Goal: Transaction & Acquisition: Purchase product/service

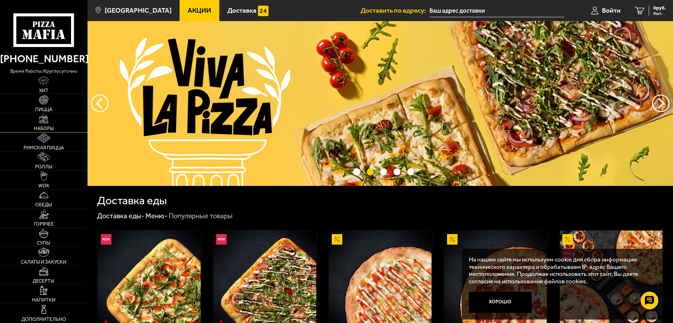
click at [50, 129] on span "Наборы" at bounding box center [44, 128] width 20 height 5
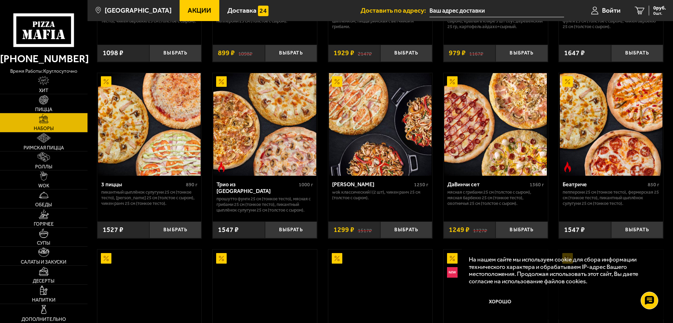
scroll to position [176, 0]
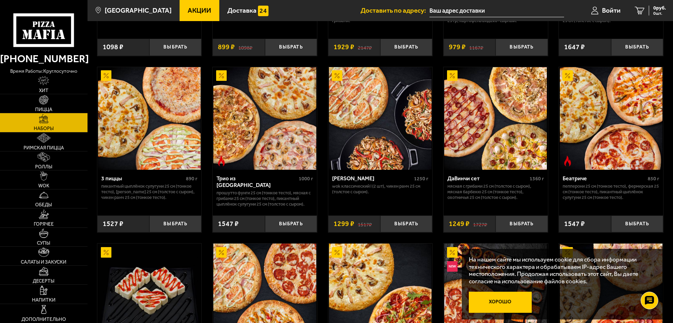
click at [491, 295] on button "Хорошо" at bounding box center [500, 302] width 63 height 21
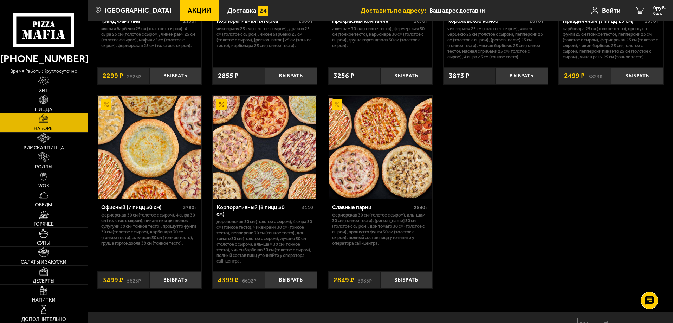
scroll to position [1055, 0]
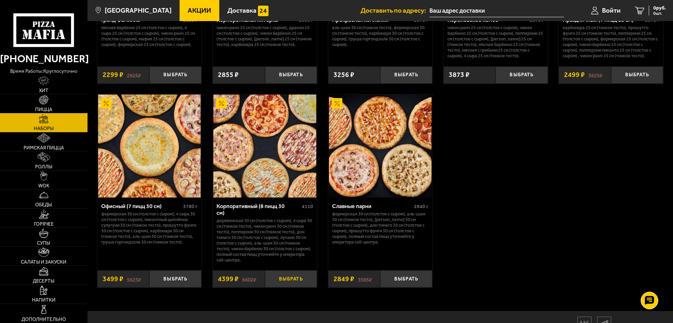
click at [299, 280] on button "Выбрать" at bounding box center [291, 278] width 52 height 17
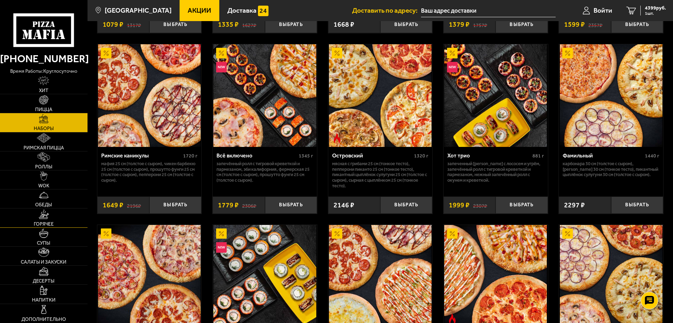
scroll to position [558, 0]
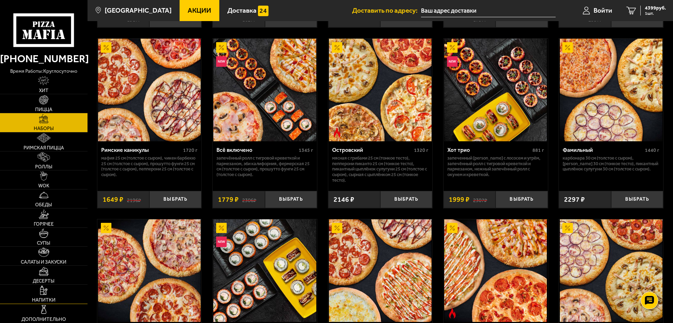
click at [52, 292] on link "Напитки" at bounding box center [44, 294] width 88 height 19
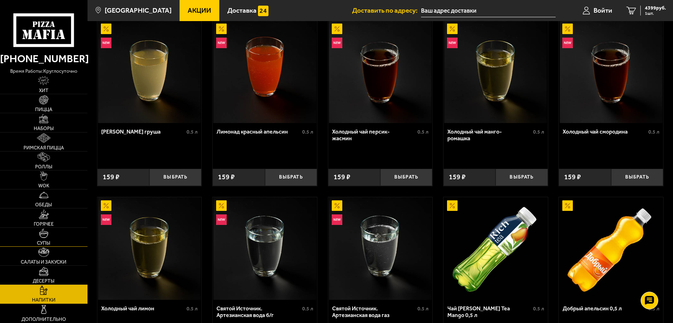
scroll to position [105, 0]
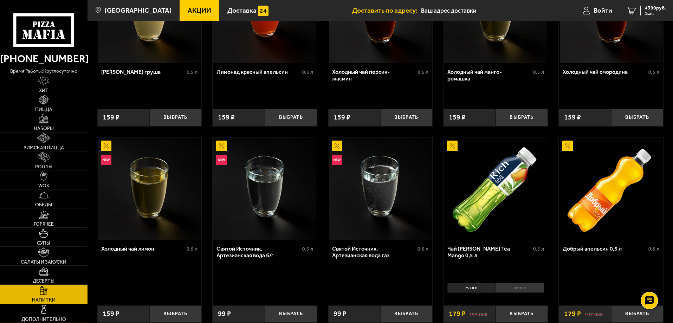
click at [66, 309] on link "Дополнительно" at bounding box center [44, 313] width 88 height 19
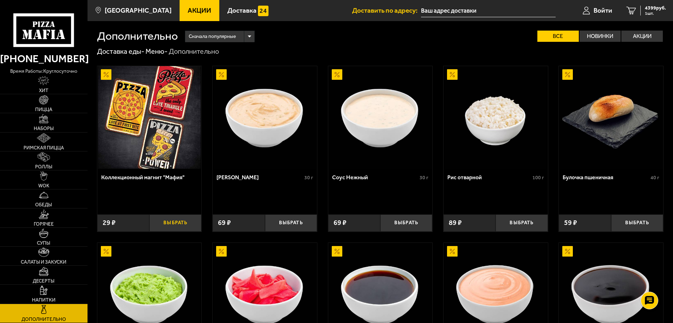
click at [167, 221] on button "Выбрать" at bounding box center [175, 222] width 52 height 17
click at [62, 274] on link "Десерты" at bounding box center [44, 275] width 88 height 19
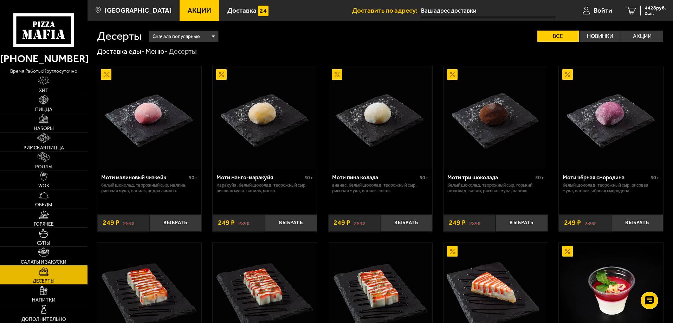
click at [60, 256] on link "Салаты и закуски" at bounding box center [44, 256] width 88 height 19
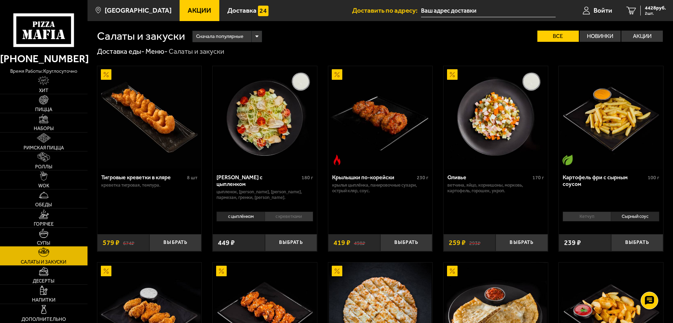
click at [56, 246] on link "Супы" at bounding box center [44, 237] width 88 height 19
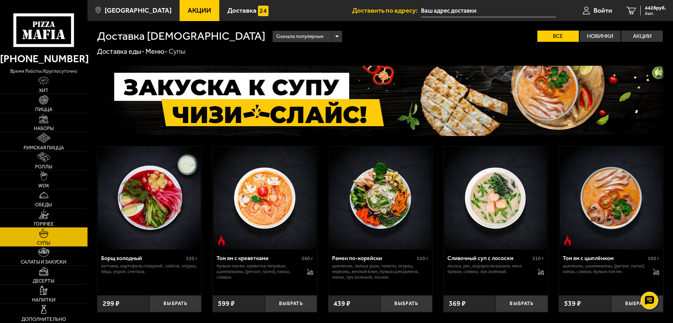
click at [56, 219] on link "Горячее" at bounding box center [44, 218] width 88 height 19
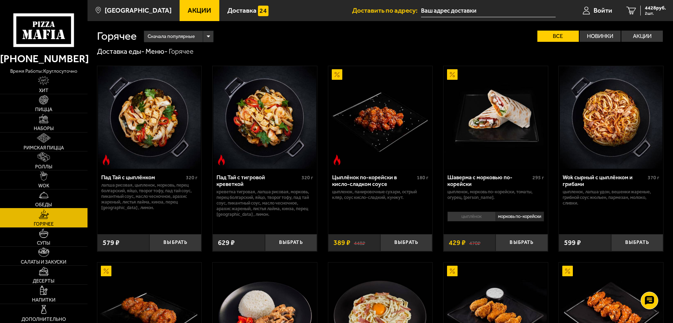
click at [61, 203] on link "Обеды" at bounding box center [44, 199] width 88 height 19
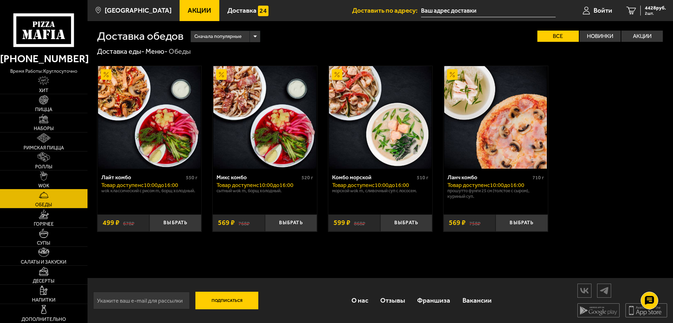
click at [68, 186] on link "WOK" at bounding box center [44, 180] width 88 height 19
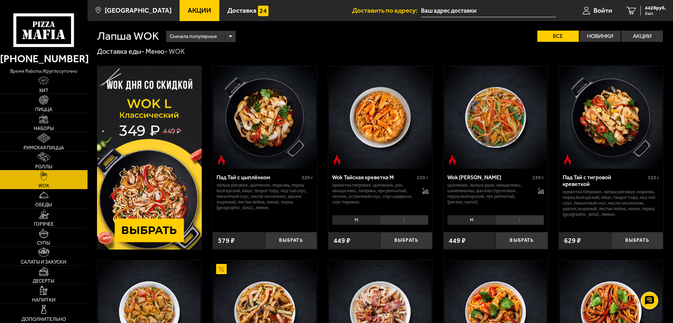
click at [65, 163] on link "Роллы" at bounding box center [44, 161] width 88 height 19
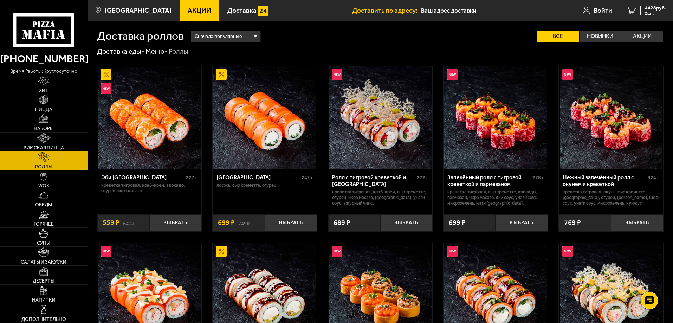
click at [66, 142] on link "Римская пицца" at bounding box center [44, 142] width 88 height 19
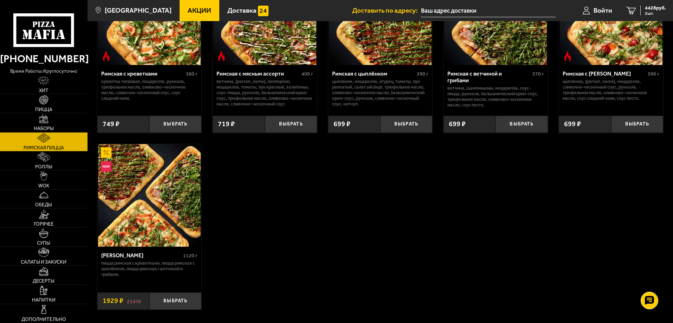
scroll to position [105, 0]
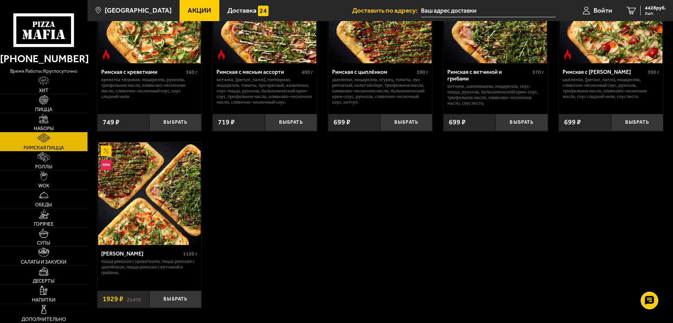
click at [70, 123] on link "Наборы" at bounding box center [44, 122] width 88 height 19
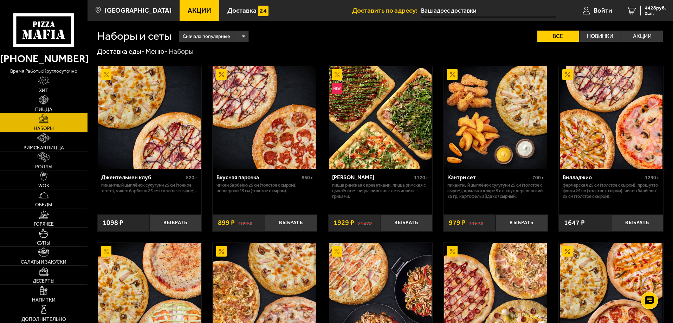
click at [68, 103] on link "Пицца" at bounding box center [44, 103] width 88 height 19
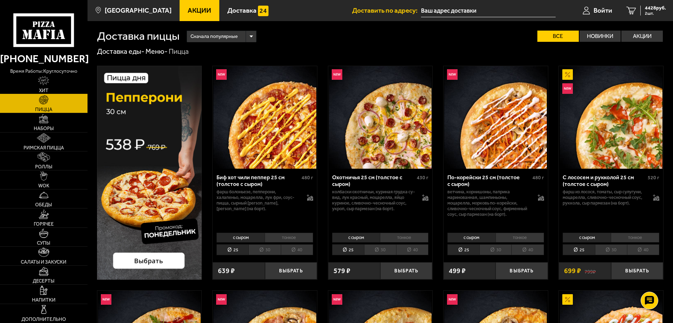
click at [63, 90] on link "Хит" at bounding box center [44, 84] width 88 height 19
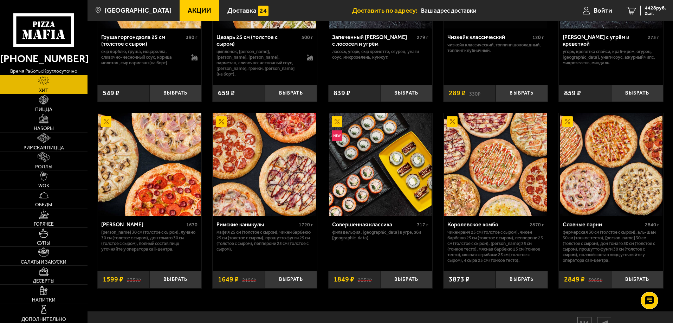
scroll to position [329, 0]
click at [654, 14] on span "2 шт." at bounding box center [655, 13] width 21 height 4
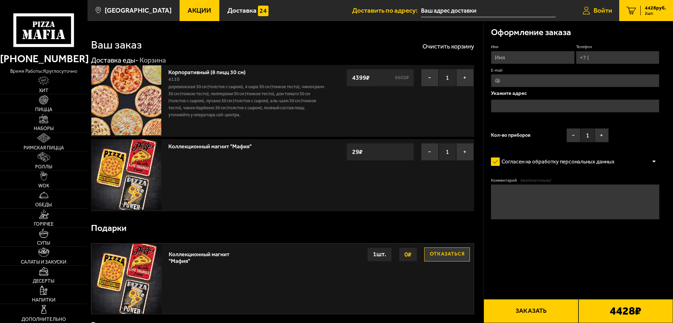
click at [601, 12] on span "Войти" at bounding box center [603, 10] width 19 height 7
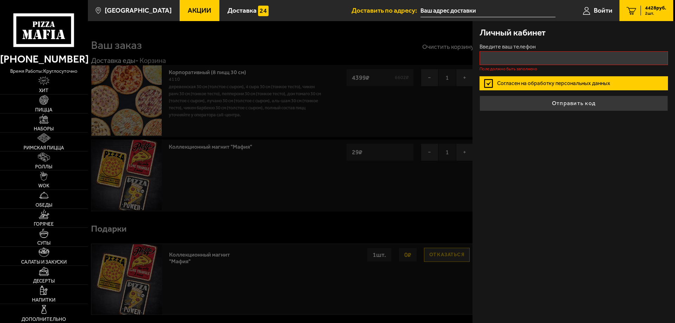
click at [486, 78] on label "Согласен на обработку персональных данных" at bounding box center [574, 83] width 188 height 14
click at [0, 0] on input "Согласен на обработку персональных данных" at bounding box center [0, 0] width 0 height 0
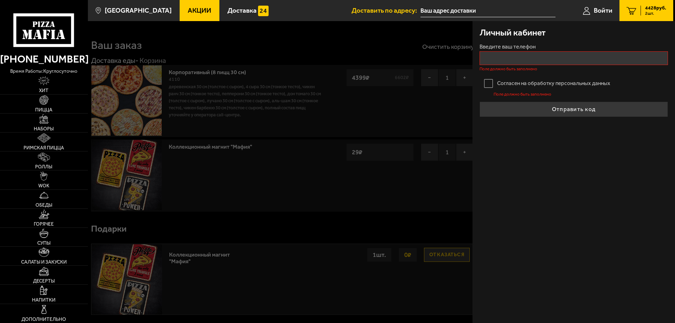
type input "+7 ( ) - -"
click at [495, 56] on input "+7 ( ) - -" at bounding box center [574, 58] width 188 height 14
click at [490, 76] on label "Согласен на обработку персональных данных" at bounding box center [574, 83] width 188 height 14
click at [0, 0] on input "Согласен на обработку персональных данных" at bounding box center [0, 0] width 0 height 0
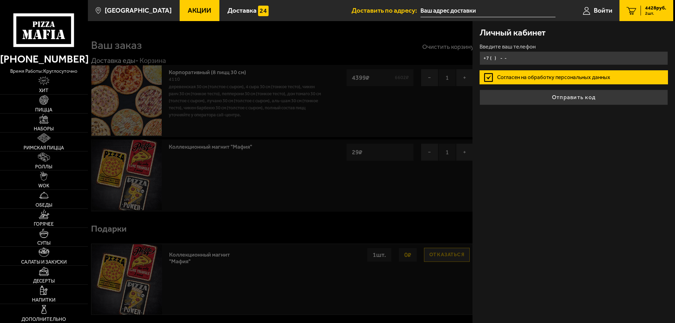
click at [496, 60] on input "+7 ( ) - -" at bounding box center [574, 58] width 188 height 14
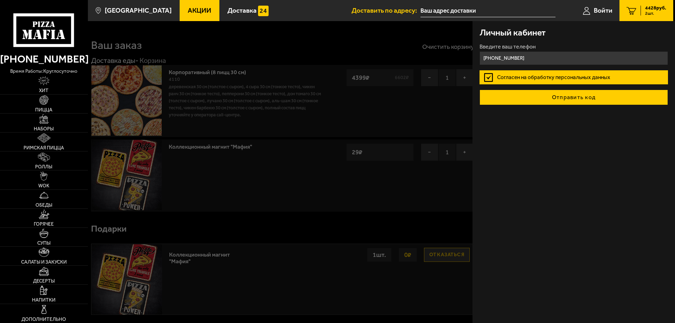
type input "[PHONE_NUMBER]"
click at [540, 100] on button "Отправить код" at bounding box center [574, 97] width 188 height 15
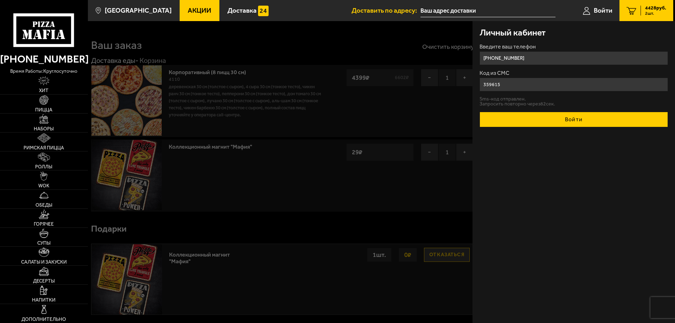
type input "359615"
click at [535, 120] on button "Войти" at bounding box center [574, 119] width 188 height 15
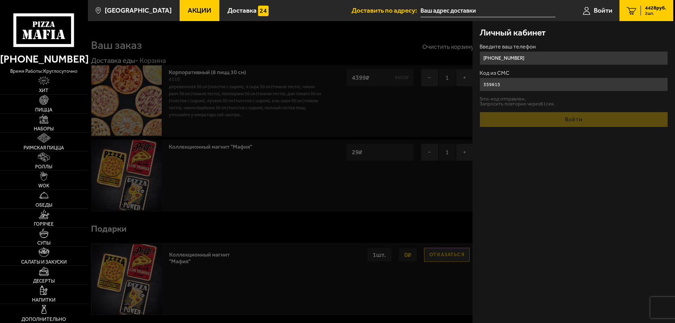
type input "[PHONE_NUMBER]"
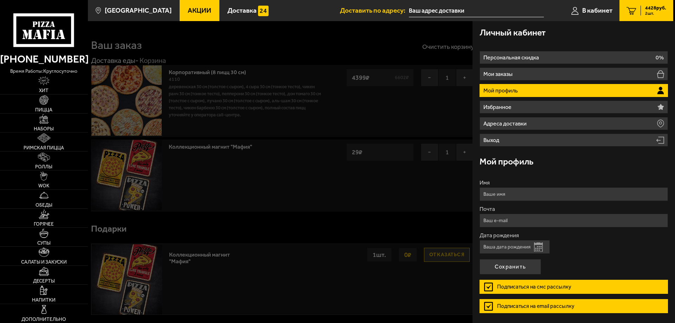
click at [528, 192] on input "Имя" at bounding box center [574, 194] width 188 height 14
type input "[PERSON_NAME]"
click at [530, 220] on input "Почта" at bounding box center [574, 221] width 188 height 14
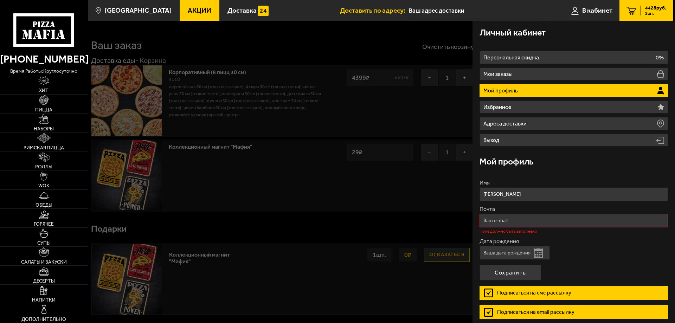
click at [527, 247] on input "Дата рождения" at bounding box center [515, 253] width 70 height 14
click at [518, 253] on input "Дата рождения" at bounding box center [515, 253] width 70 height 14
click at [538, 253] on button "Открыть календарь" at bounding box center [538, 253] width 9 height 9
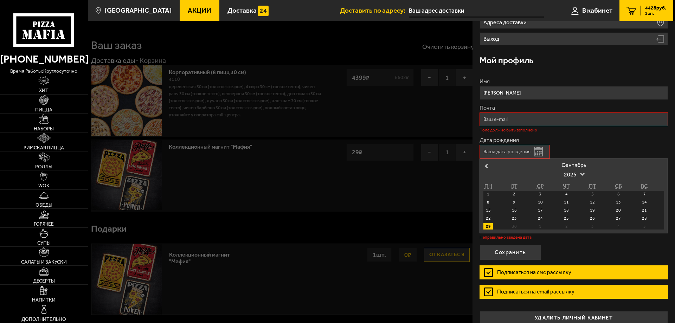
scroll to position [105, 0]
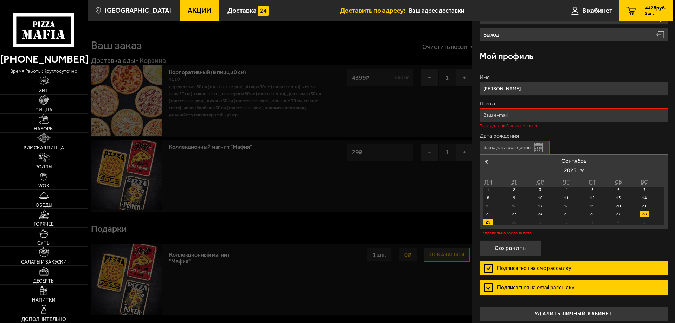
click at [643, 213] on div "28" at bounding box center [644, 214] width 9 height 6
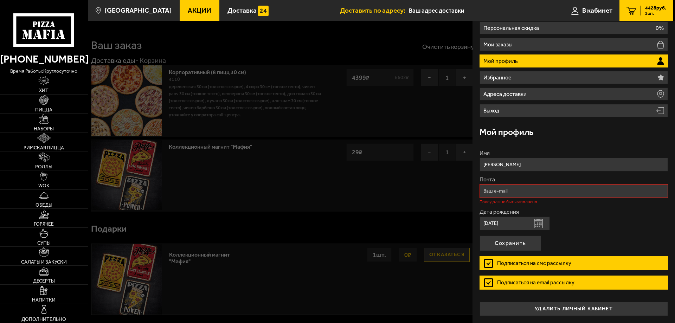
scroll to position [30, 0]
click at [533, 225] on input "[DATE]" at bounding box center [515, 224] width 70 height 14
type input "[DATE]"
click at [529, 193] on input "Почта" at bounding box center [574, 191] width 188 height 14
type input "ь"
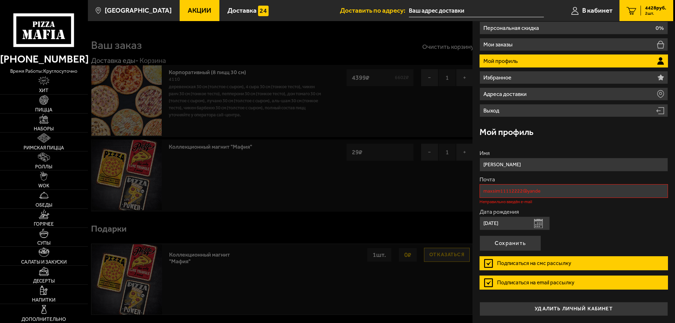
drag, startPoint x: 544, startPoint y: 190, endPoint x: 527, endPoint y: 192, distance: 17.4
click at [527, 192] on input "maxsim11112222@yande" at bounding box center [574, 191] width 188 height 14
paste input "[DOMAIN_NAME]"
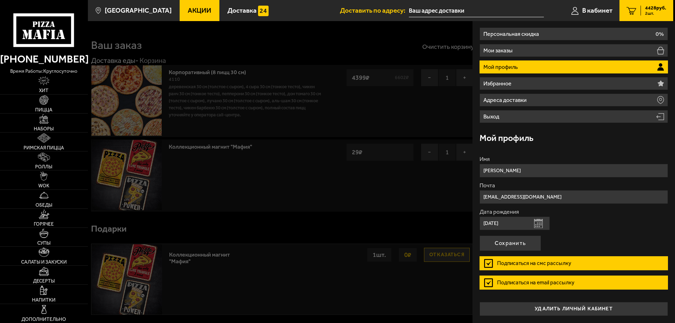
scroll to position [24, 0]
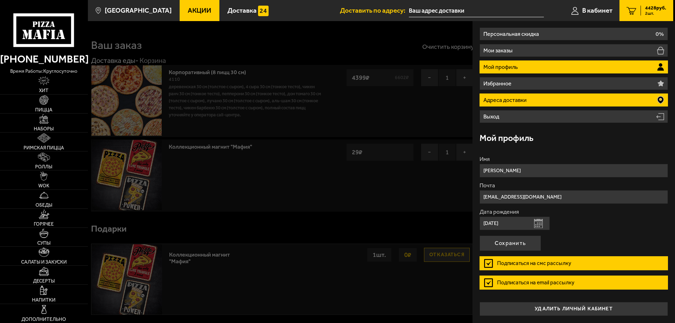
type input "[EMAIL_ADDRESS][DOMAIN_NAME]"
click at [601, 104] on li "Адреса доставки" at bounding box center [574, 100] width 188 height 13
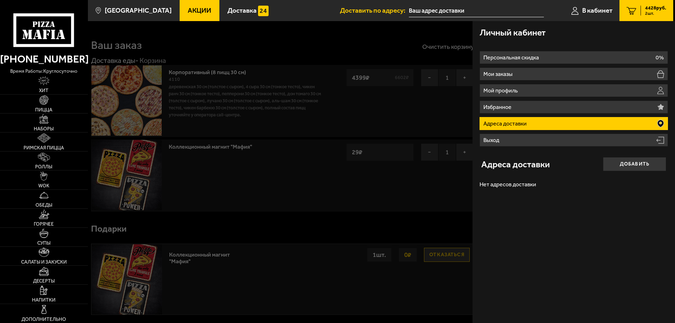
scroll to position [0, 0]
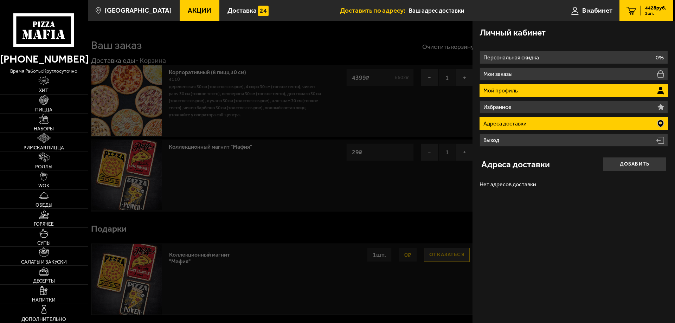
click at [524, 91] on li "Мой профиль" at bounding box center [574, 90] width 188 height 13
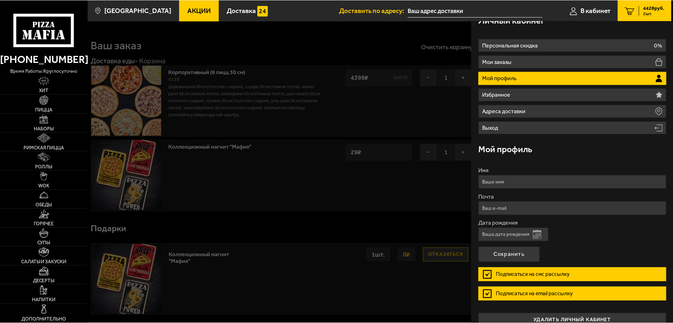
scroll to position [24, 0]
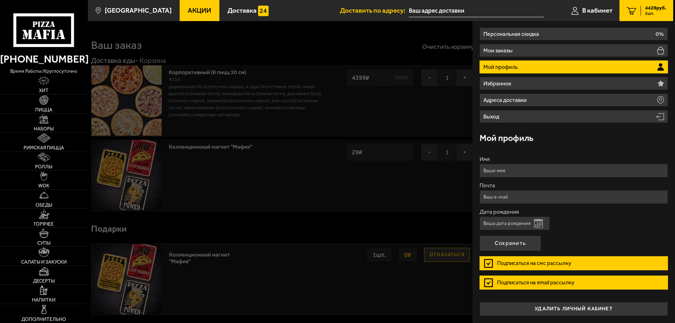
click at [538, 223] on button "Открыть календарь" at bounding box center [538, 223] width 9 height 9
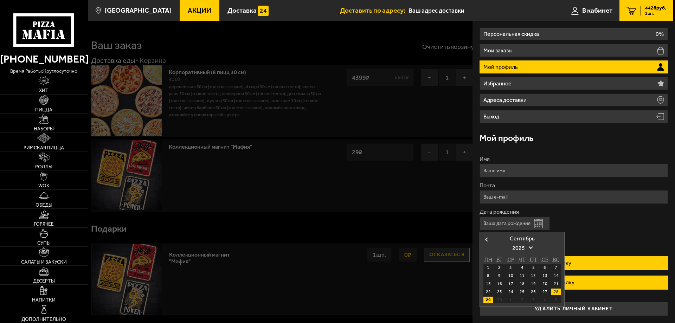
click at [558, 291] on div "28" at bounding box center [555, 292] width 9 height 6
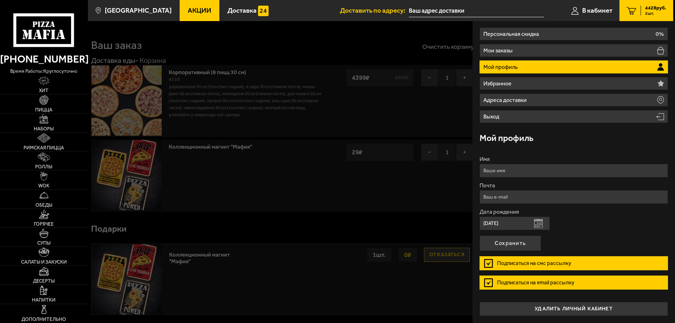
click at [520, 222] on input "[DATE]" at bounding box center [515, 224] width 70 height 14
type input "[DATE]"
click at [501, 173] on input "Имя" at bounding box center [574, 171] width 188 height 14
type input "[PERSON_NAME]"
click at [514, 198] on input "Почта" at bounding box center [574, 197] width 188 height 14
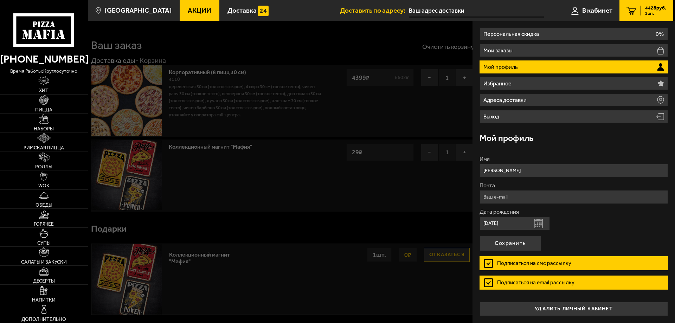
type input "[EMAIL_ADDRESS][DOMAIN_NAME]"
click at [489, 263] on label "Подписаться на смс рассылку" at bounding box center [574, 263] width 188 height 14
click at [0, 0] on input "Подписаться на смс рассылку" at bounding box center [0, 0] width 0 height 0
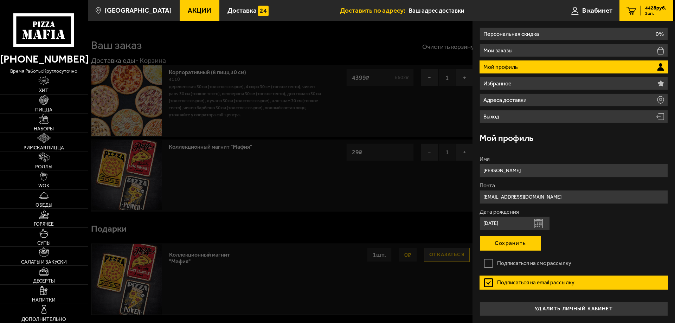
click at [499, 240] on button "Сохранить" at bounding box center [511, 243] width 62 height 15
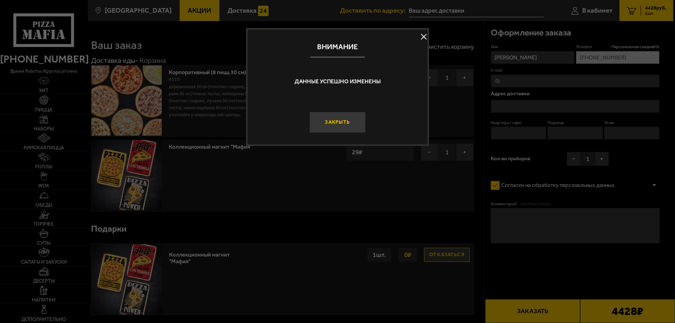
click at [342, 124] on button "Закрыть" at bounding box center [337, 122] width 56 height 21
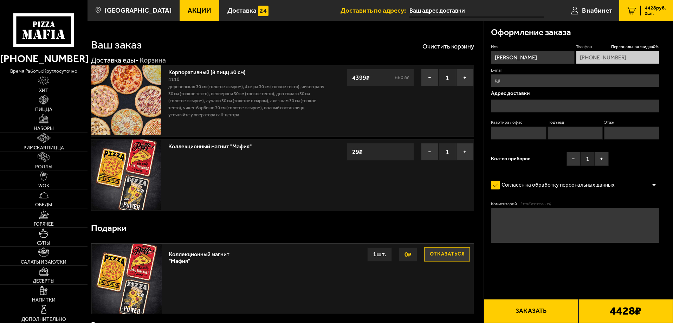
click at [528, 81] on input "E-mail" at bounding box center [575, 80] width 168 height 13
type input "[EMAIL_ADDRESS][DOMAIN_NAME]"
click at [539, 104] on input "text" at bounding box center [575, 106] width 168 height 13
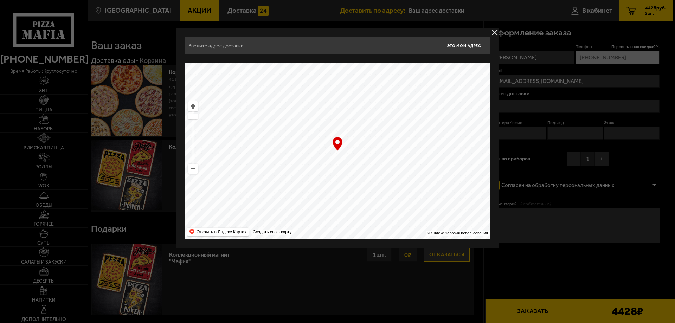
drag, startPoint x: 351, startPoint y: 189, endPoint x: 302, endPoint y: 80, distance: 119.5
click at [302, 80] on ymaps at bounding box center [338, 151] width 306 height 176
type input "[STREET_ADDRESS]"
drag, startPoint x: 323, startPoint y: 215, endPoint x: 342, endPoint y: 114, distance: 102.7
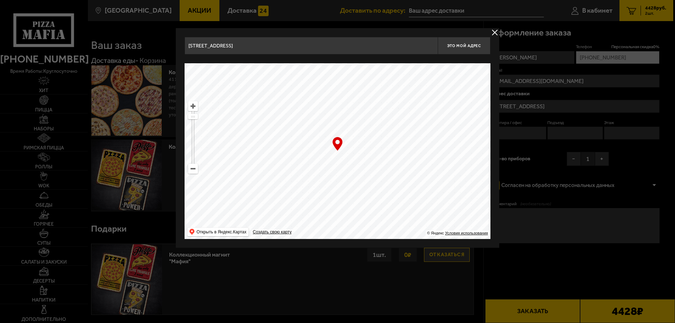
click at [340, 112] on ymaps at bounding box center [338, 151] width 306 height 176
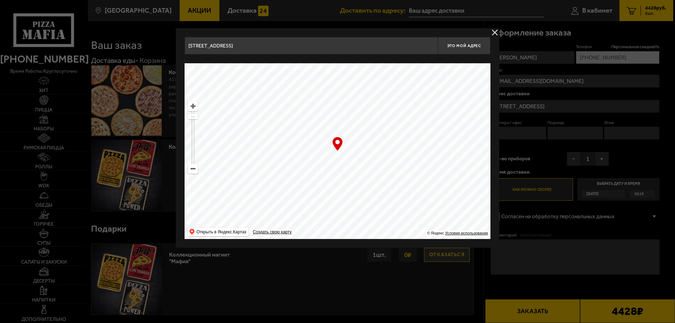
type input "[STREET_ADDRESS]"
drag, startPoint x: 391, startPoint y: 203, endPoint x: 363, endPoint y: 100, distance: 106.2
click at [363, 100] on ymaps at bounding box center [338, 151] width 306 height 176
type input "[STREET_ADDRESS]"
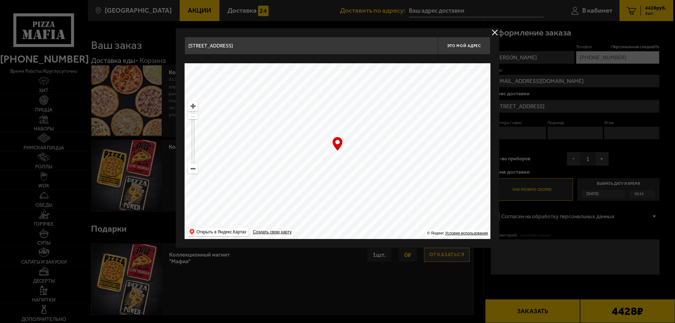
type input "[STREET_ADDRESS]"
drag, startPoint x: 399, startPoint y: 171, endPoint x: 294, endPoint y: 71, distance: 144.8
click at [294, 71] on ymaps at bounding box center [338, 151] width 306 height 176
type input "[STREET_ADDRESS]"
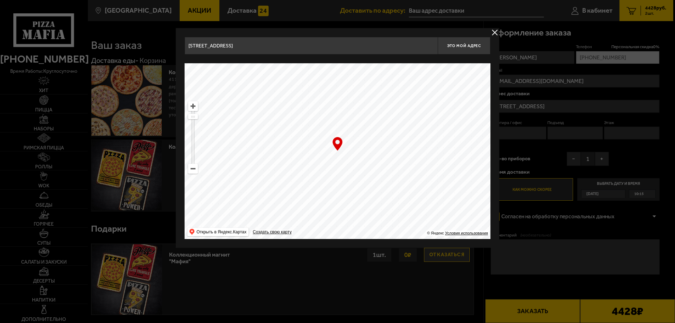
drag, startPoint x: 312, startPoint y: 158, endPoint x: 247, endPoint y: 86, distance: 96.8
click at [247, 86] on ymaps at bounding box center [338, 151] width 306 height 176
type input "[STREET_ADDRESS]"
drag, startPoint x: 305, startPoint y: 168, endPoint x: 393, endPoint y: 188, distance: 90.2
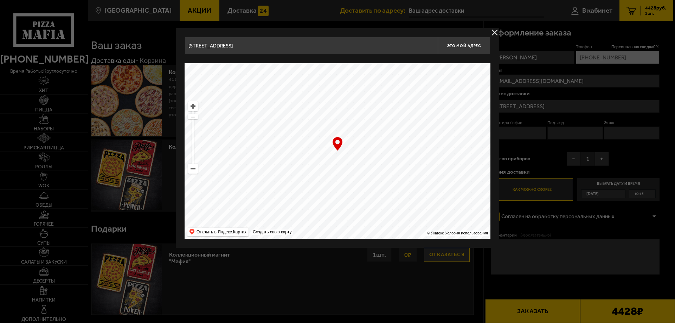
click at [393, 188] on ymaps at bounding box center [338, 151] width 306 height 176
type input "[STREET_ADDRESS]"
drag, startPoint x: 393, startPoint y: 191, endPoint x: 334, endPoint y: 151, distance: 71.7
click at [334, 151] on ymaps at bounding box center [338, 151] width 306 height 176
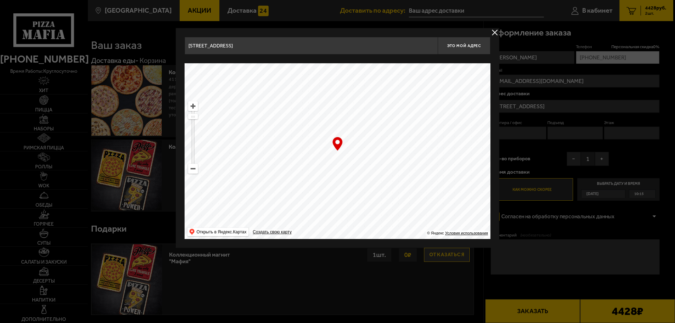
type input "[STREET_ADDRESS]"
drag, startPoint x: 362, startPoint y: 177, endPoint x: 367, endPoint y: 182, distance: 7.5
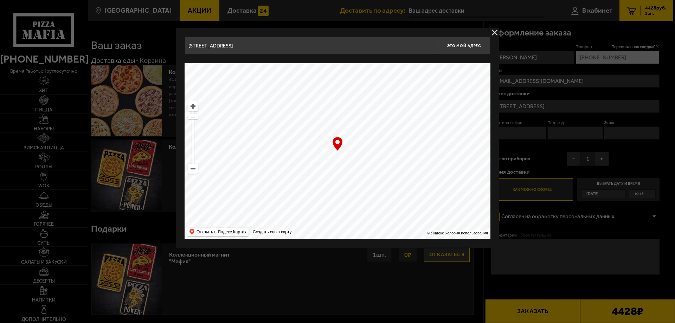
click at [367, 182] on ymaps at bounding box center [338, 151] width 306 height 176
type input "[STREET_ADDRESS]"
click at [367, 180] on ymaps at bounding box center [338, 151] width 306 height 176
click at [365, 182] on ymaps at bounding box center [338, 151] width 306 height 176
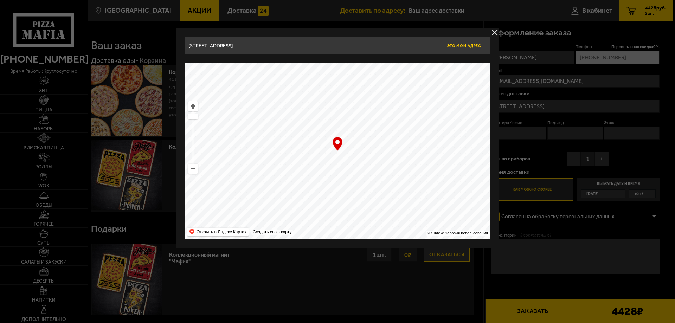
click at [471, 44] on span "Это мой адрес" at bounding box center [464, 46] width 34 height 5
type input "[STREET_ADDRESS]"
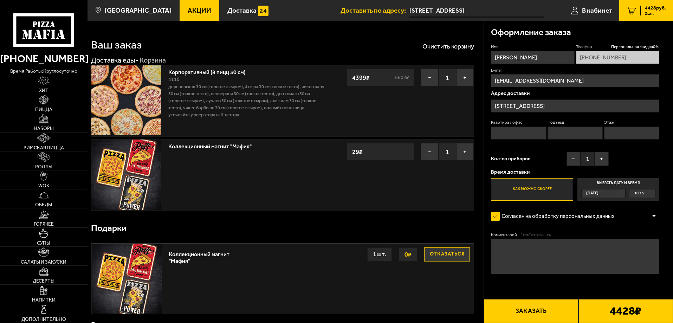
click at [520, 132] on input "Квартира / офис" at bounding box center [518, 133] width 55 height 13
click at [494, 217] on label "Согласен на обработку персональных данных" at bounding box center [556, 217] width 131 height 14
click at [0, 0] on input "Согласен на обработку персональных данных" at bounding box center [0, 0] width 0 height 0
click at [511, 250] on textarea "Комментарий (необязательно)" at bounding box center [575, 256] width 168 height 35
click at [639, 193] on span "10:15" at bounding box center [639, 194] width 9 height 8
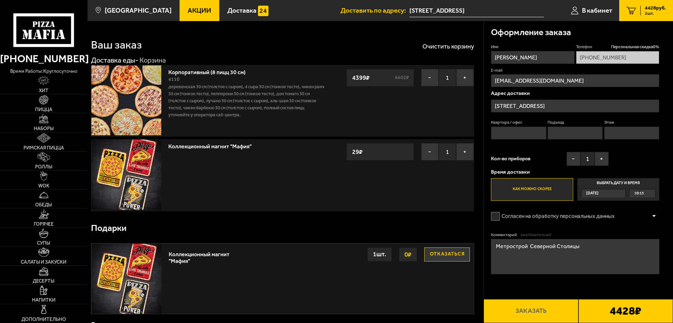
click at [0, 0] on input "Выбрать дату и время [DATE] 10:15" at bounding box center [0, 0] width 0 height 0
click at [652, 194] on div "10:15" at bounding box center [643, 194] width 26 height 8
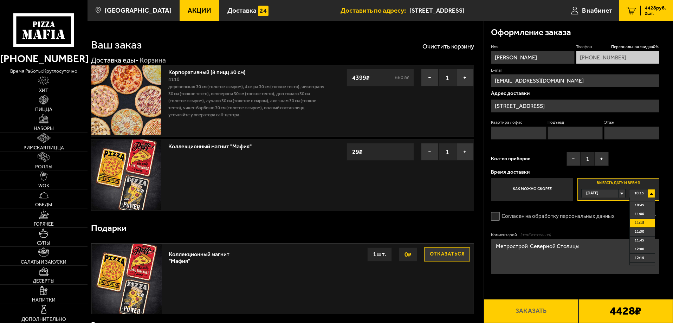
scroll to position [35, 0]
click at [647, 261] on li "12:45" at bounding box center [642, 263] width 25 height 9
click at [653, 216] on div at bounding box center [654, 216] width 11 height 5
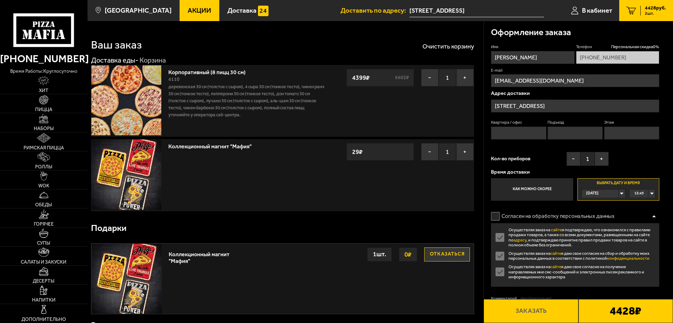
click at [653, 216] on div at bounding box center [654, 216] width 11 height 5
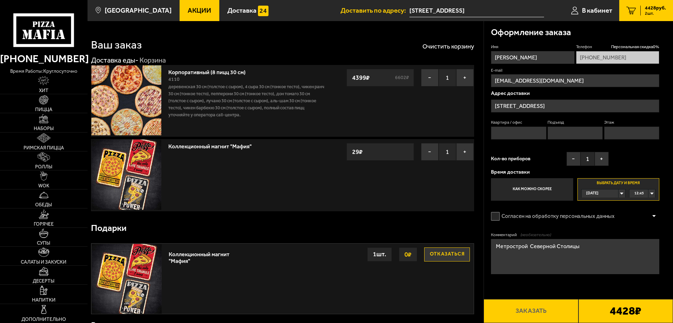
click at [597, 249] on textarea "Метрострой Северной Столицы" at bounding box center [575, 256] width 168 height 35
click at [507, 254] on textarea "Метрострой Северной Столицы На вхлде позвоните" at bounding box center [575, 256] width 168 height 35
click at [508, 254] on textarea "Метрострой Северной Столицы На вхлде позвоните" at bounding box center [575, 256] width 168 height 35
click at [555, 255] on textarea "Метрострой Северной Столицы На вхолде позвоните" at bounding box center [575, 256] width 168 height 35
click at [545, 254] on textarea "Метрострой Северной Столицы На входе позвоните , можно войти в помещение до тур…" at bounding box center [575, 256] width 168 height 35
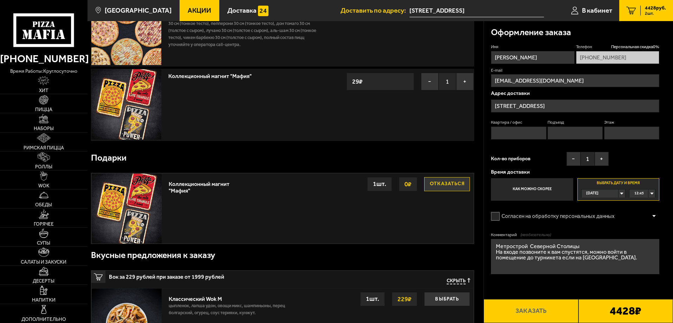
scroll to position [0, 0]
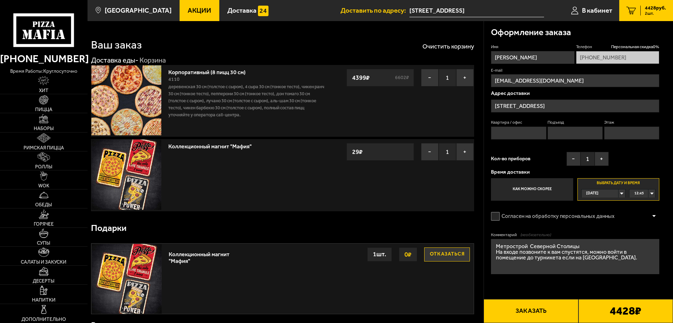
type textarea "Метрострой Северной Столицы На входе позвоните к вам спустятся, можно войти в п…"
click at [496, 218] on label "Согласен на обработку персональных данных" at bounding box center [556, 217] width 131 height 14
click at [0, 0] on input "Согласен на обработку персональных данных" at bounding box center [0, 0] width 0 height 0
click at [535, 315] on button "Заказать" at bounding box center [531, 311] width 95 height 24
click at [522, 134] on input "Квартира / офис" at bounding box center [518, 133] width 55 height 13
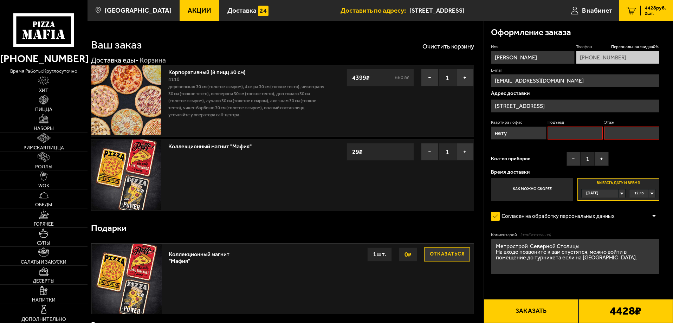
drag, startPoint x: 525, startPoint y: 137, endPoint x: 475, endPoint y: 136, distance: 49.2
type input "нету"
click at [585, 132] on input "Подъезд" at bounding box center [575, 133] width 55 height 13
paste input "нету"
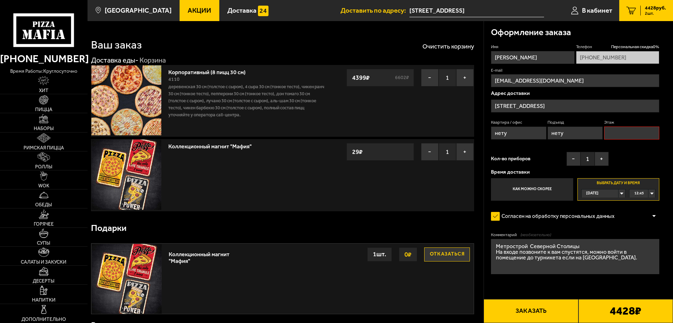
type input "нету"
click at [618, 133] on input "Этаж" at bounding box center [631, 133] width 55 height 13
paste input "нету"
click at [594, 140] on div "Квартира / офис нету Подъезд нету Этаж нету" at bounding box center [575, 132] width 168 height 24
type input "1"
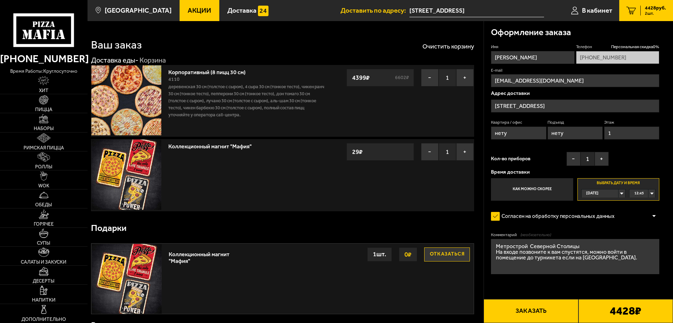
click at [498, 135] on input "нету" at bounding box center [518, 133] width 55 height 13
click at [539, 306] on button "Заказать" at bounding box center [531, 311] width 95 height 24
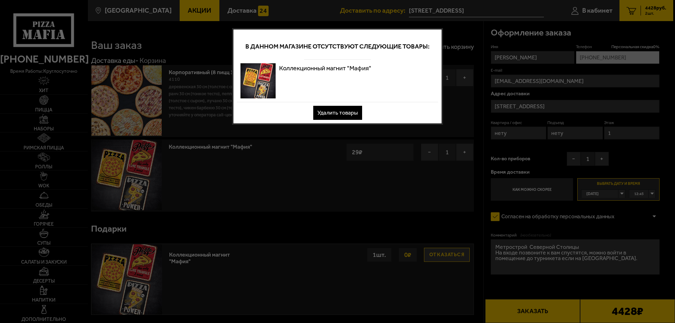
click at [347, 113] on button "Удалить товары" at bounding box center [337, 113] width 49 height 14
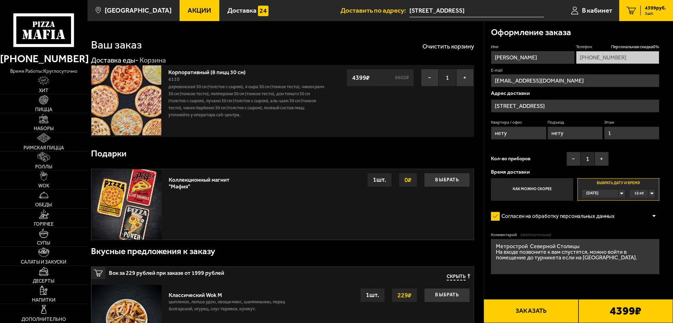
click at [513, 303] on button "Заказать" at bounding box center [531, 311] width 95 height 24
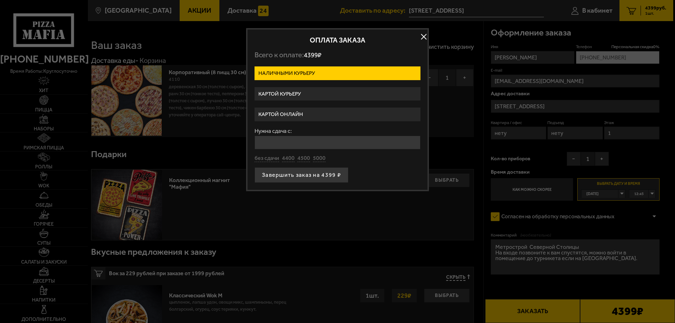
click at [307, 112] on label "Картой онлайн" at bounding box center [338, 115] width 166 height 14
click at [0, 0] on input "Картой онлайн" at bounding box center [0, 0] width 0 height 0
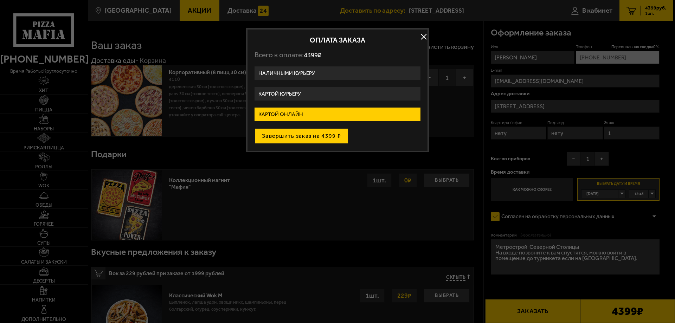
click at [312, 135] on button "Завершить заказ на 4399 ₽" at bounding box center [302, 135] width 94 height 15
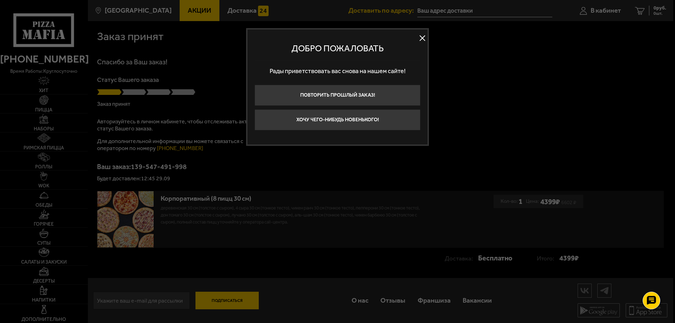
click at [423, 36] on button at bounding box center [422, 38] width 11 height 11
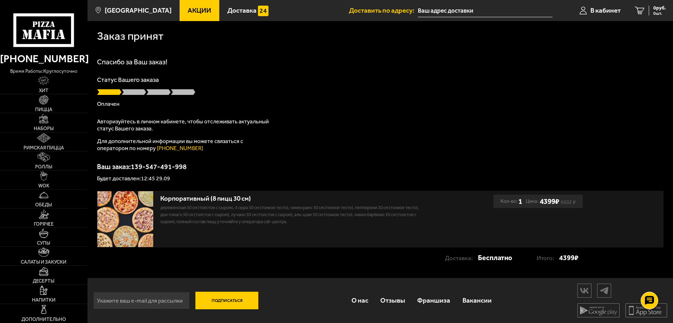
click at [257, 75] on div "Спасибо за Ваш заказ! Статус Вашего заказа Оплачен Авторизуйтесь в личном кабин…" at bounding box center [380, 119] width 567 height 123
